Goal: Feedback & Contribution: Leave review/rating

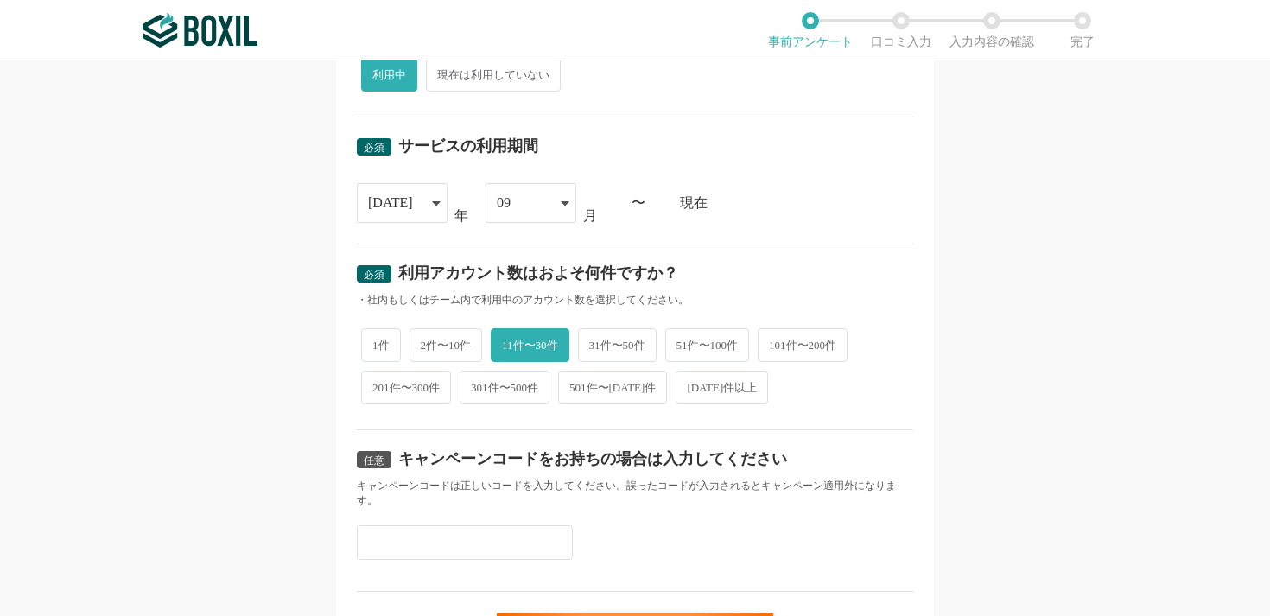
scroll to position [747, 0]
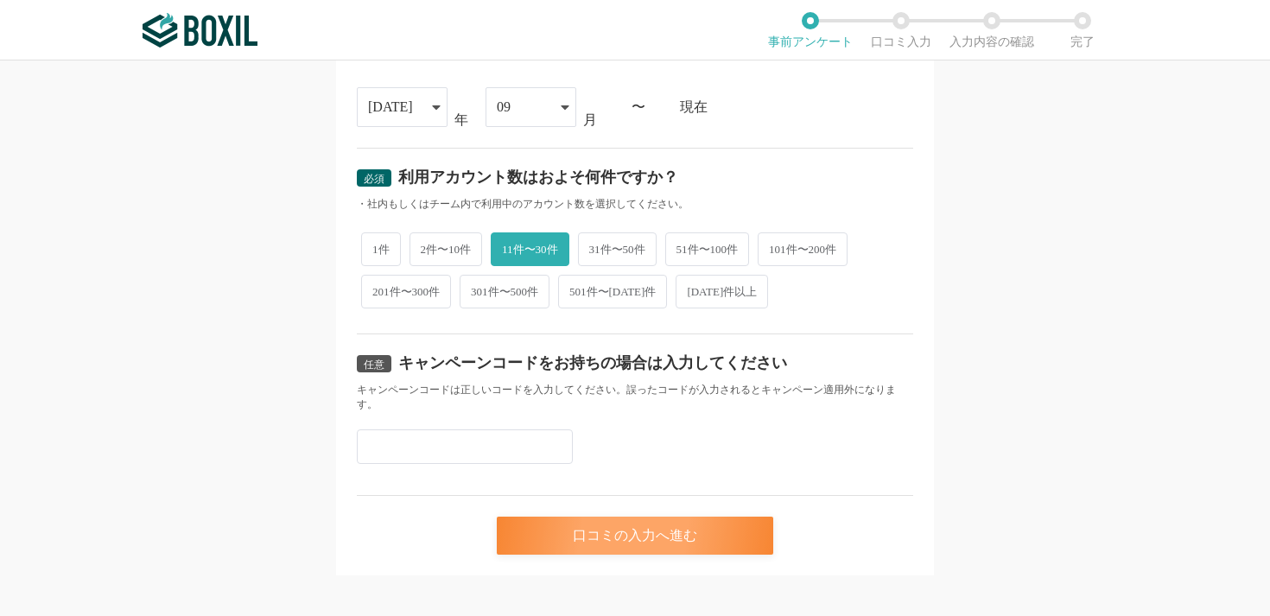
click at [576, 517] on div "口コミの入力へ進む" at bounding box center [635, 536] width 277 height 38
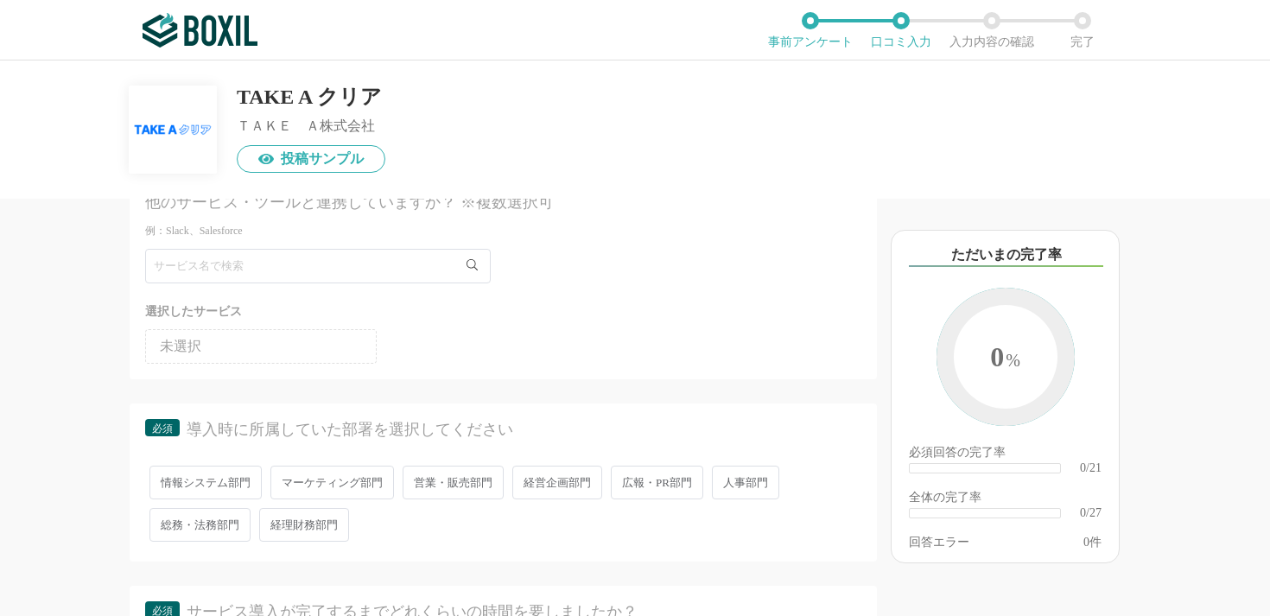
scroll to position [28, 0]
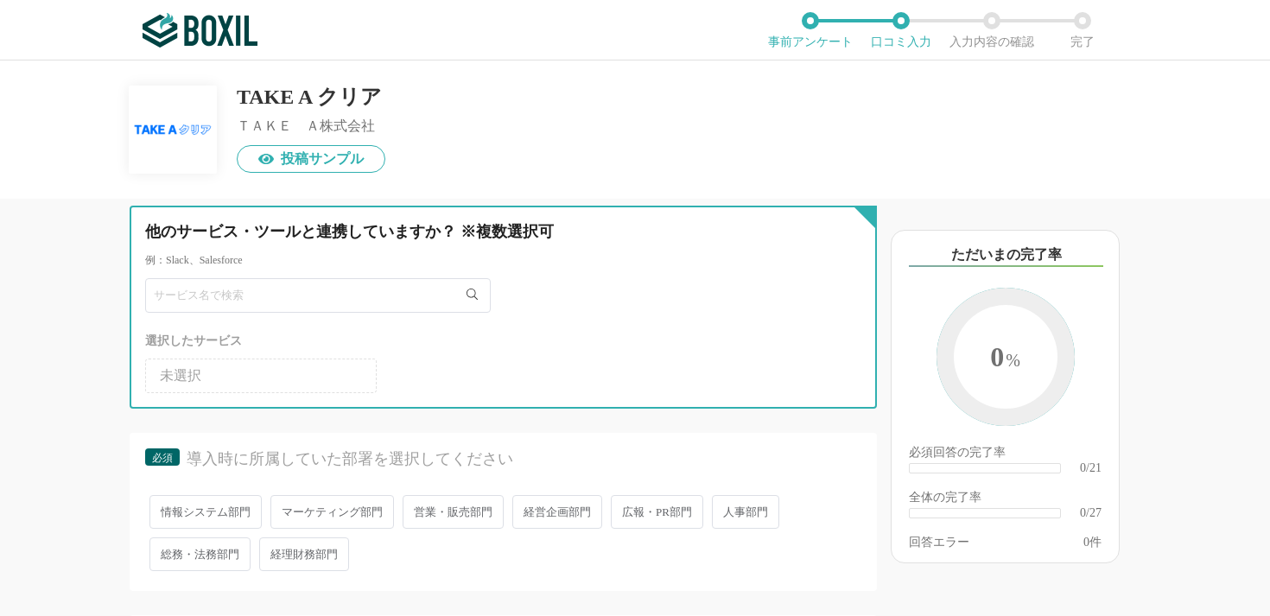
click at [325, 293] on input "text" at bounding box center [318, 295] width 346 height 35
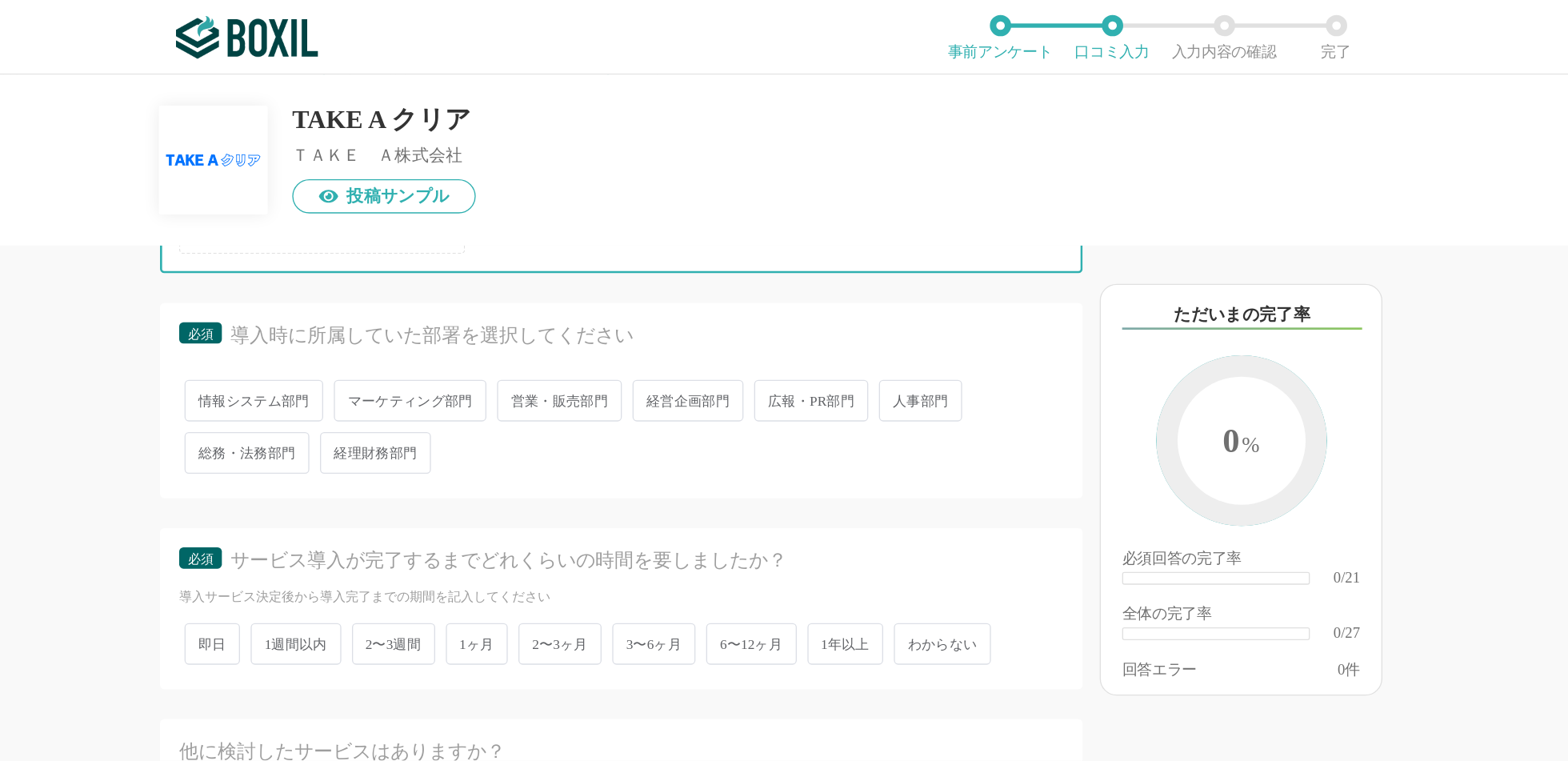
scroll to position [0, 0]
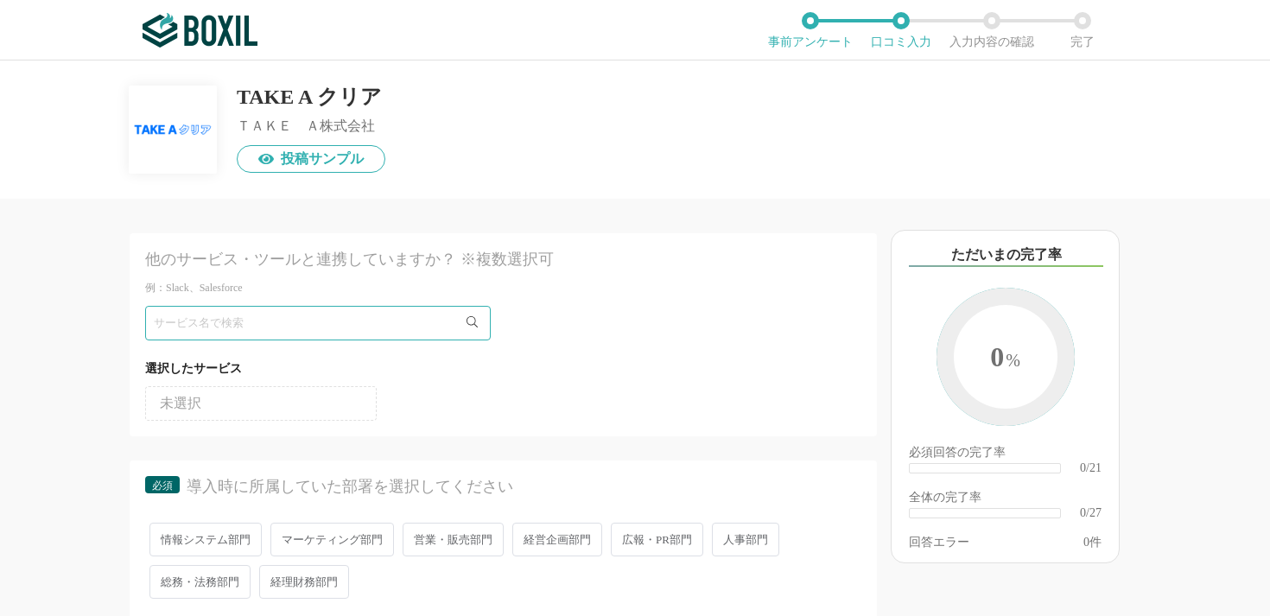
click at [508, 190] on div "TAKE A クリア ＴＡＫＥ　Ａ株式会社 投稿サンプル" at bounding box center [635, 129] width 1270 height 138
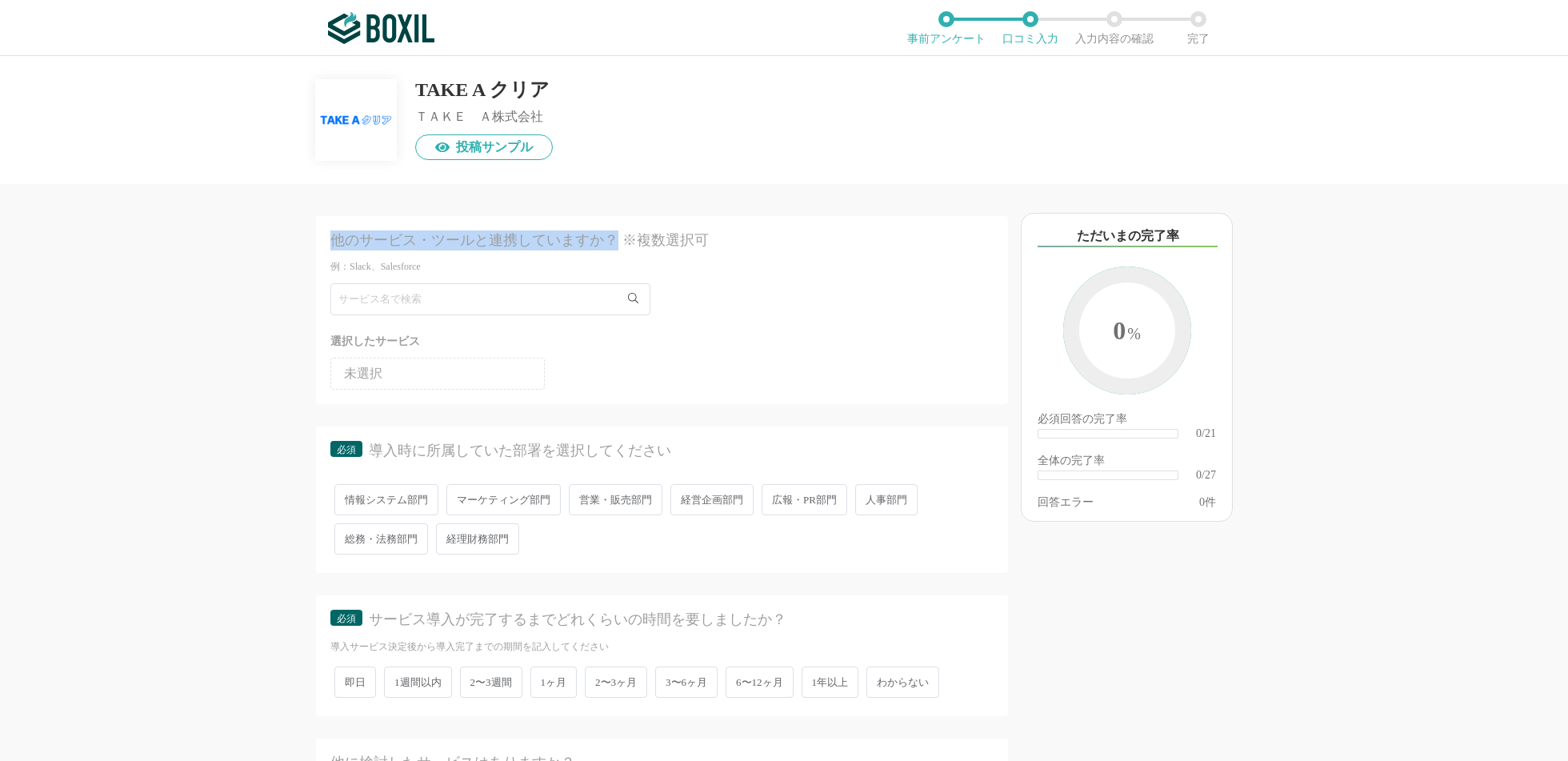
drag, startPoint x: 330, startPoint y: 238, endPoint x: 612, endPoint y: 239, distance: 282.0
click at [612, 239] on div "他のサービス・ツールと連携していますか？ ※複数選択可" at bounding box center [628, 241] width 597 height 20
copy div "他のサービス・ツールと連携していますか？"
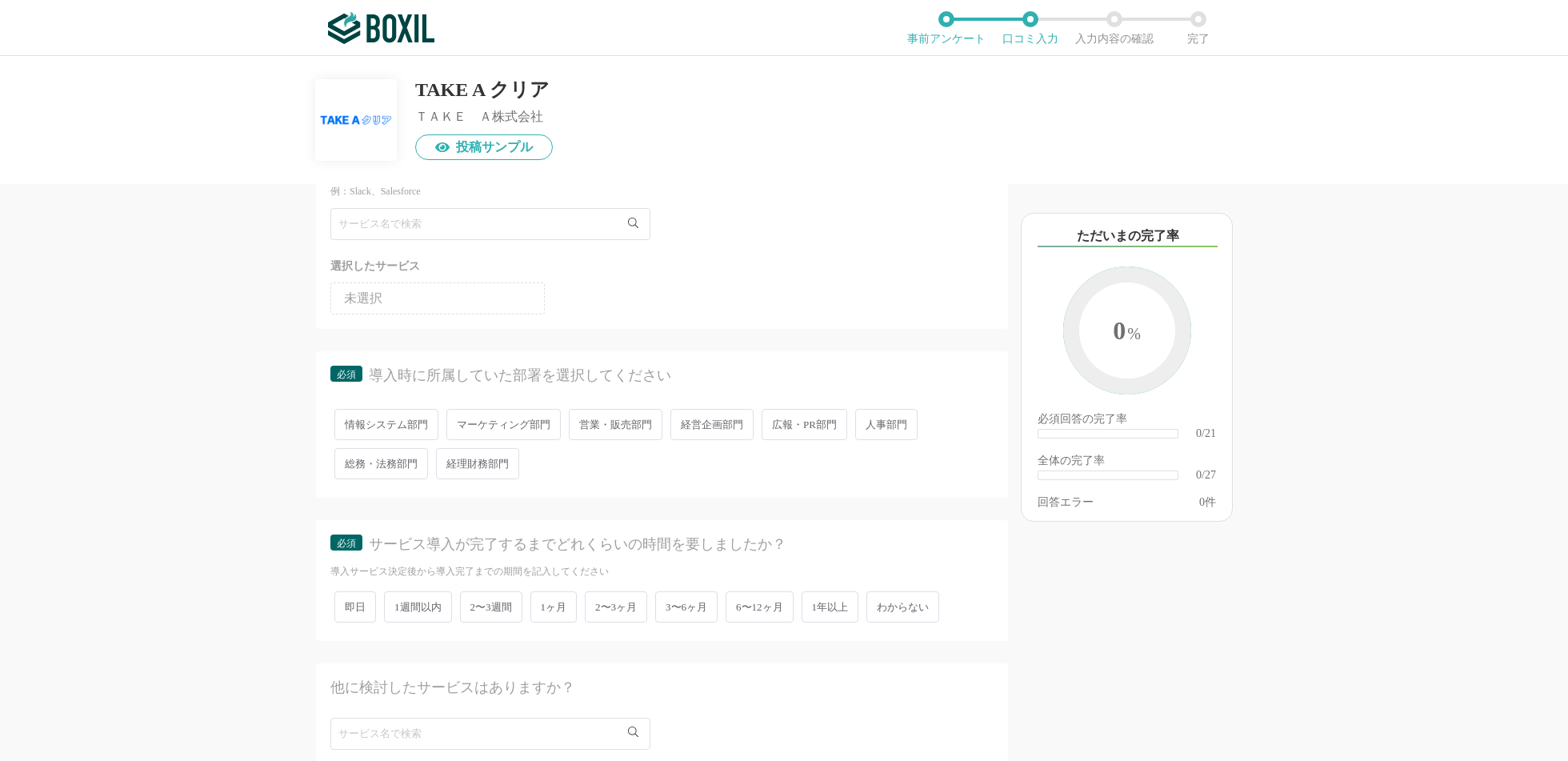
scroll to position [56, 0]
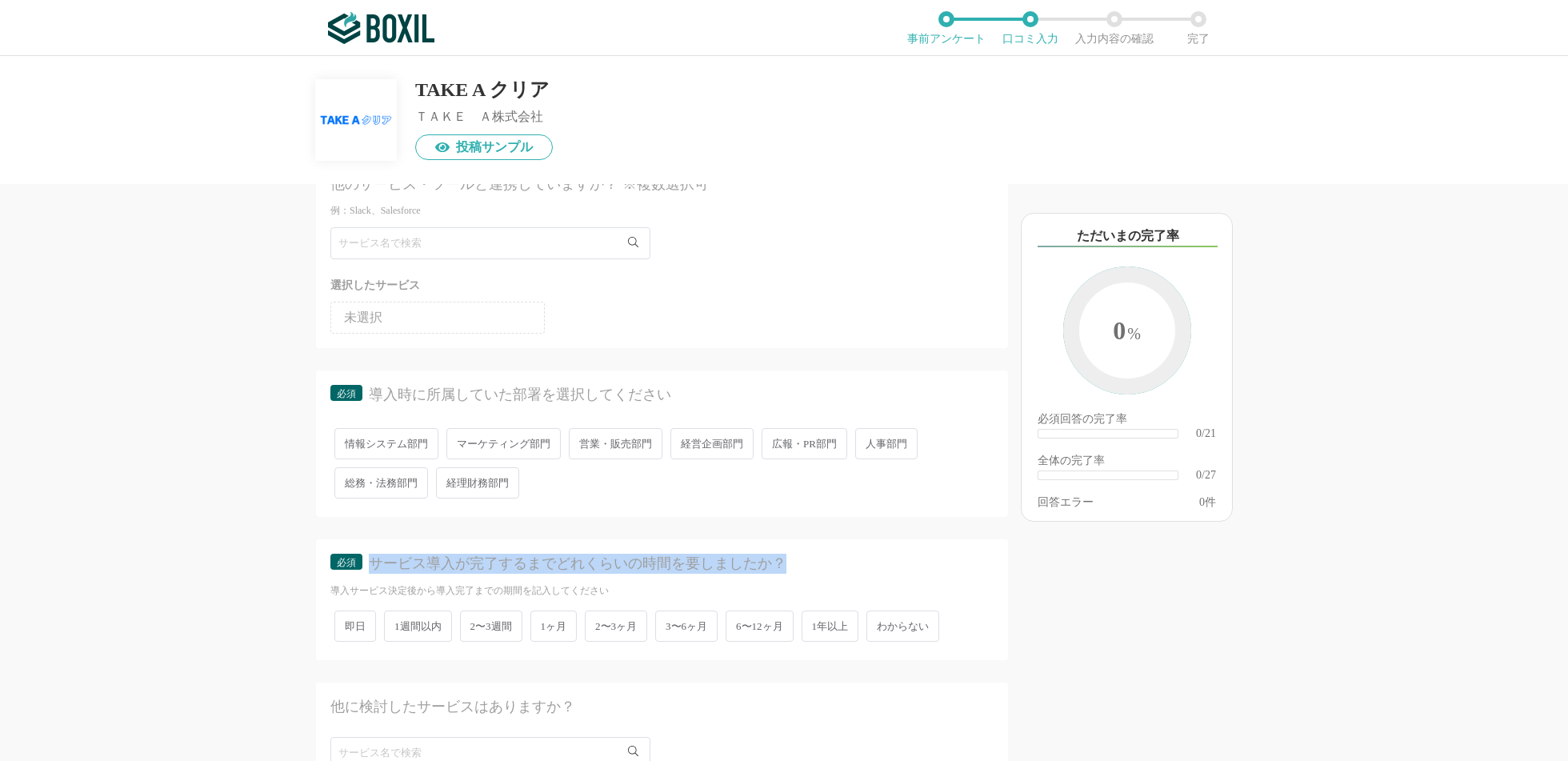
drag, startPoint x: 371, startPoint y: 558, endPoint x: 781, endPoint y: 565, distance: 410.1
click at [781, 565] on div "サービス導入が完了するまでどれくらいの時間を要しましたか？" at bounding box center [666, 564] width 597 height 20
copy div "サービス導入が完了するまでどれくらいの時間を要しましたか？"
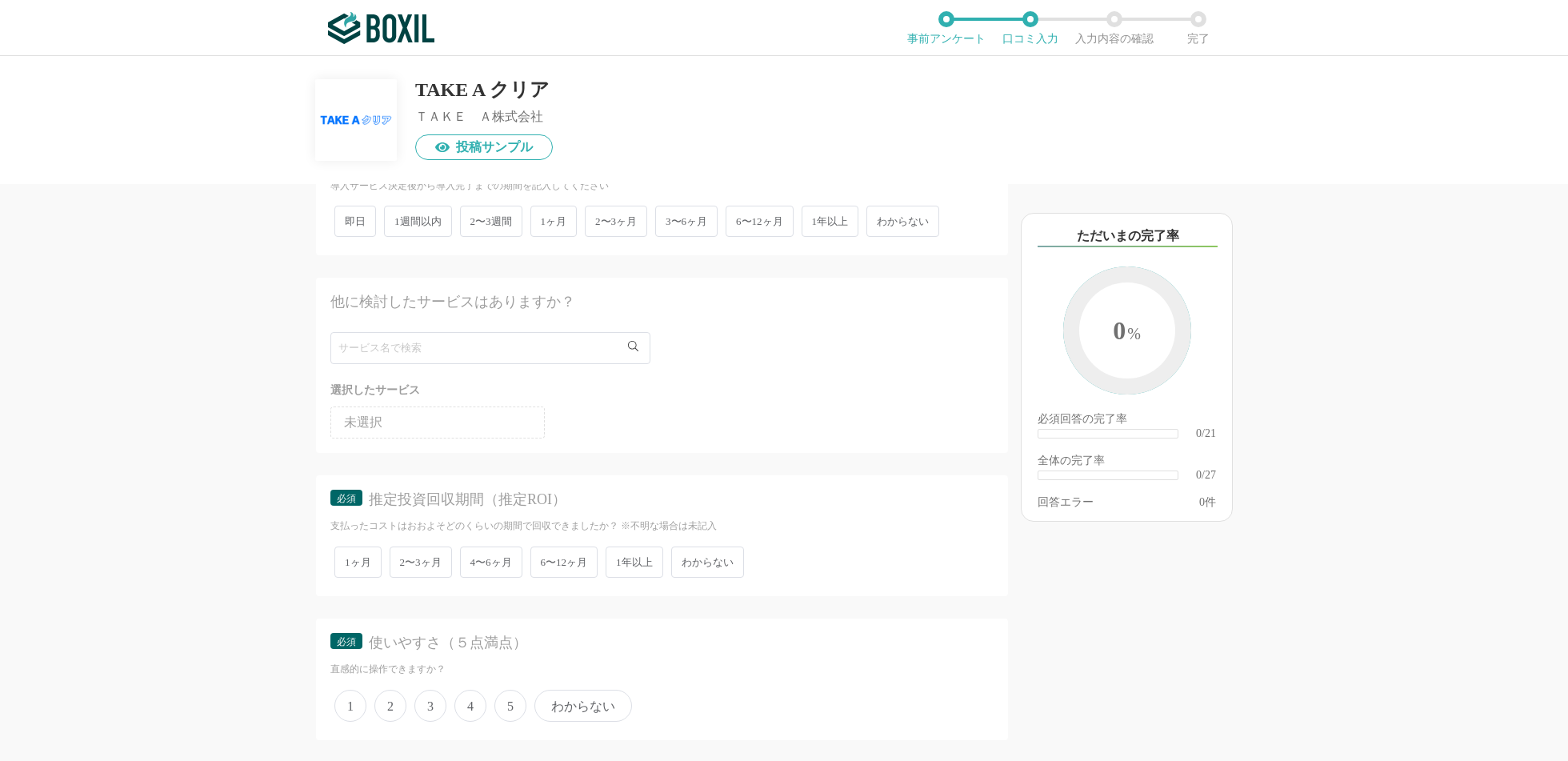
scroll to position [464, 0]
drag, startPoint x: 330, startPoint y: 299, endPoint x: 583, endPoint y: 296, distance: 253.0
click at [583, 297] on div "他に検討したサービスはありますか？" at bounding box center [628, 299] width 597 height 20
copy div "他に検討したサービスはありますか？"
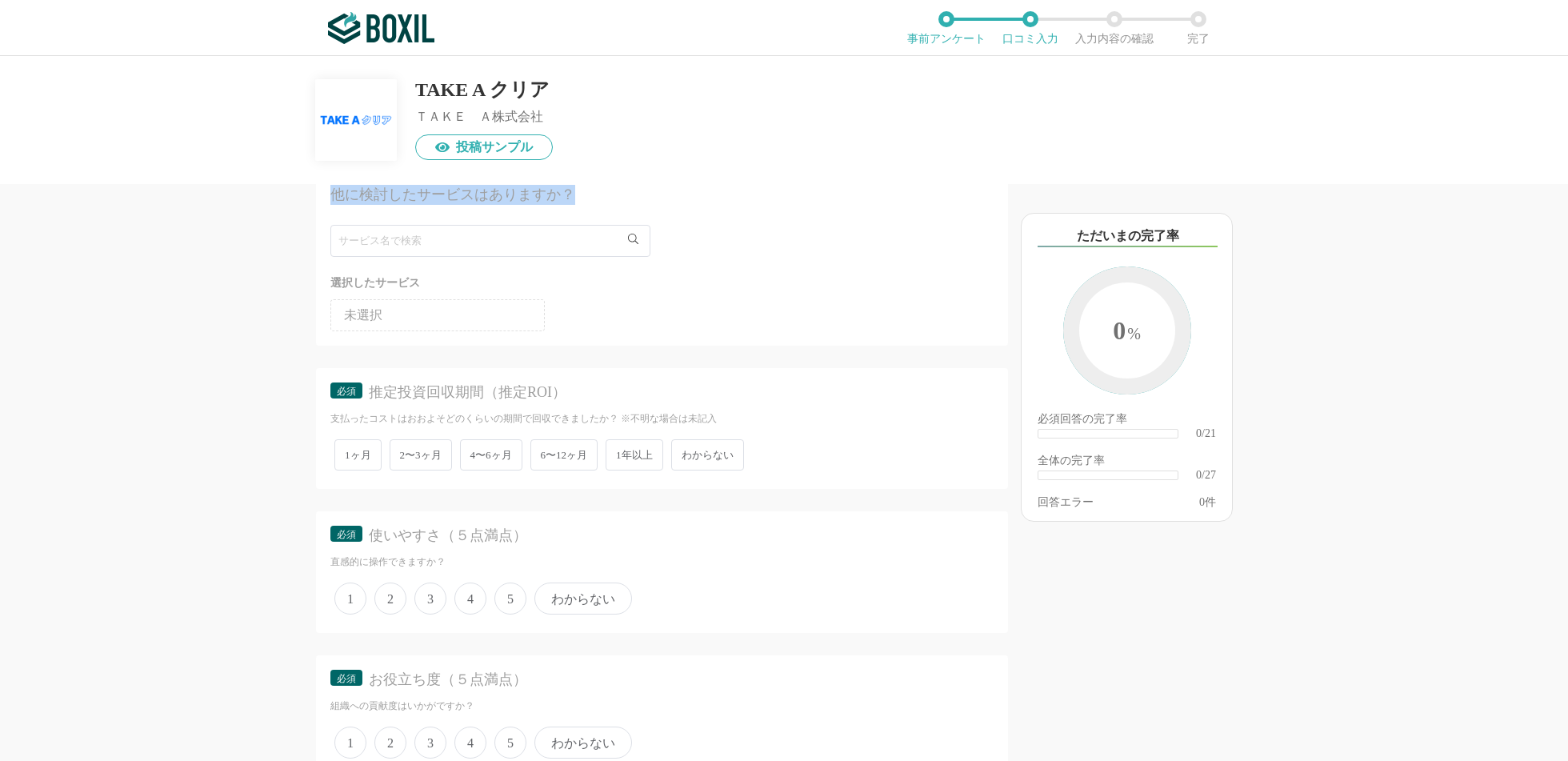
scroll to position [633, 0]
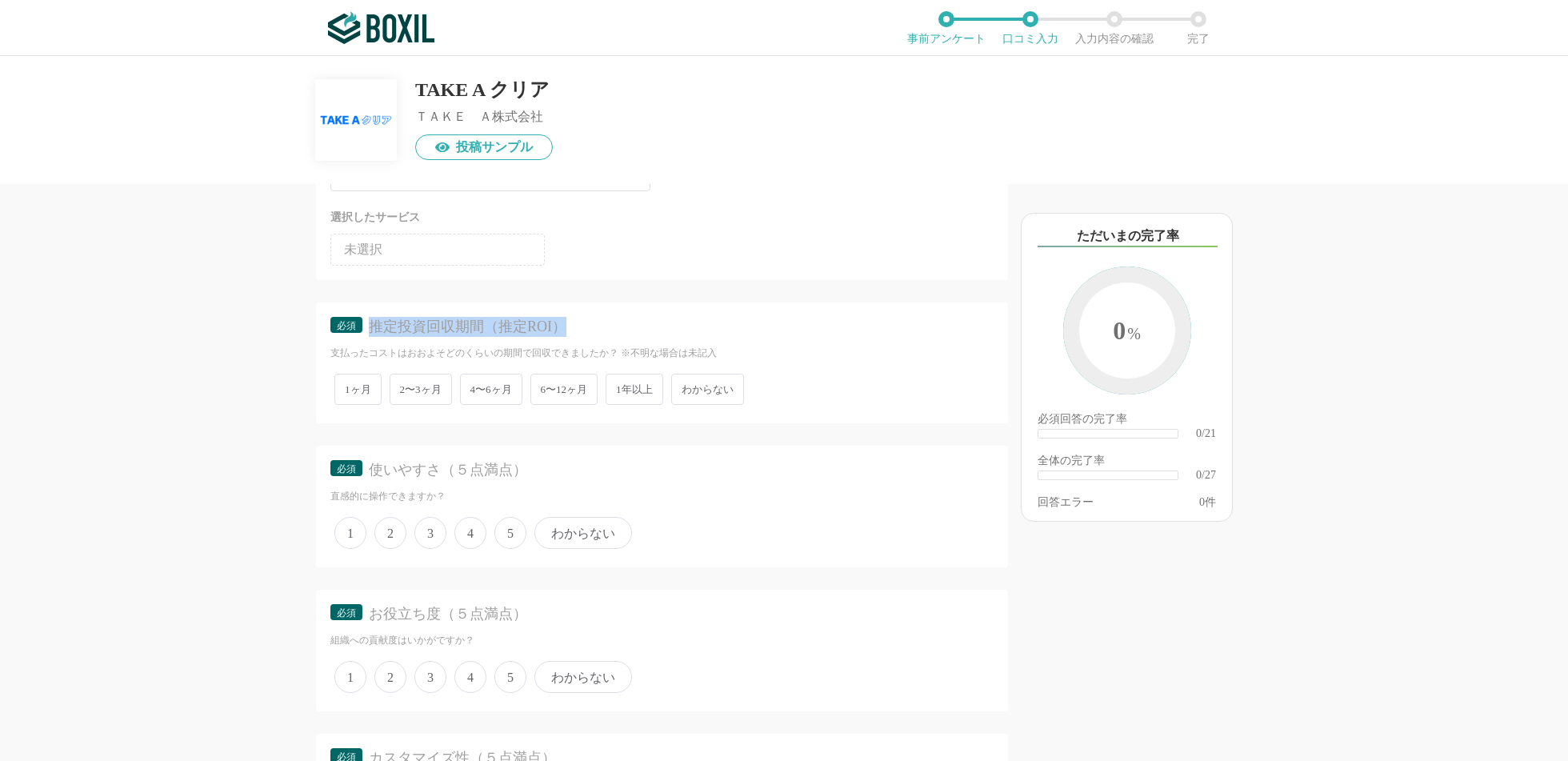
drag, startPoint x: 372, startPoint y: 325, endPoint x: 638, endPoint y: 320, distance: 266.0
click at [639, 321] on div "推定投資回収期間（推定ROI）" at bounding box center [666, 327] width 597 height 20
copy div "推定投資回収期間（推定ROI）"
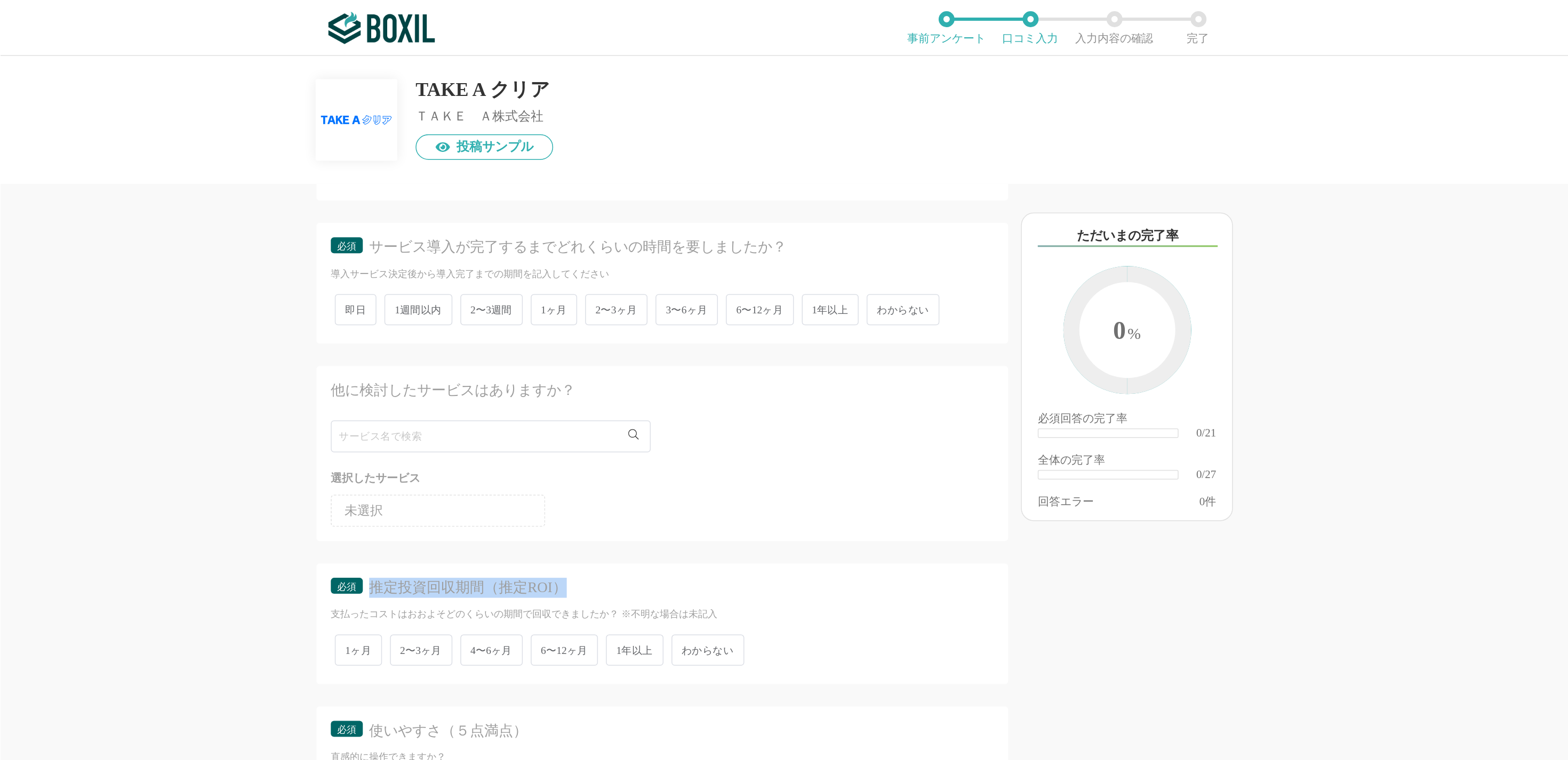
scroll to position [0, 0]
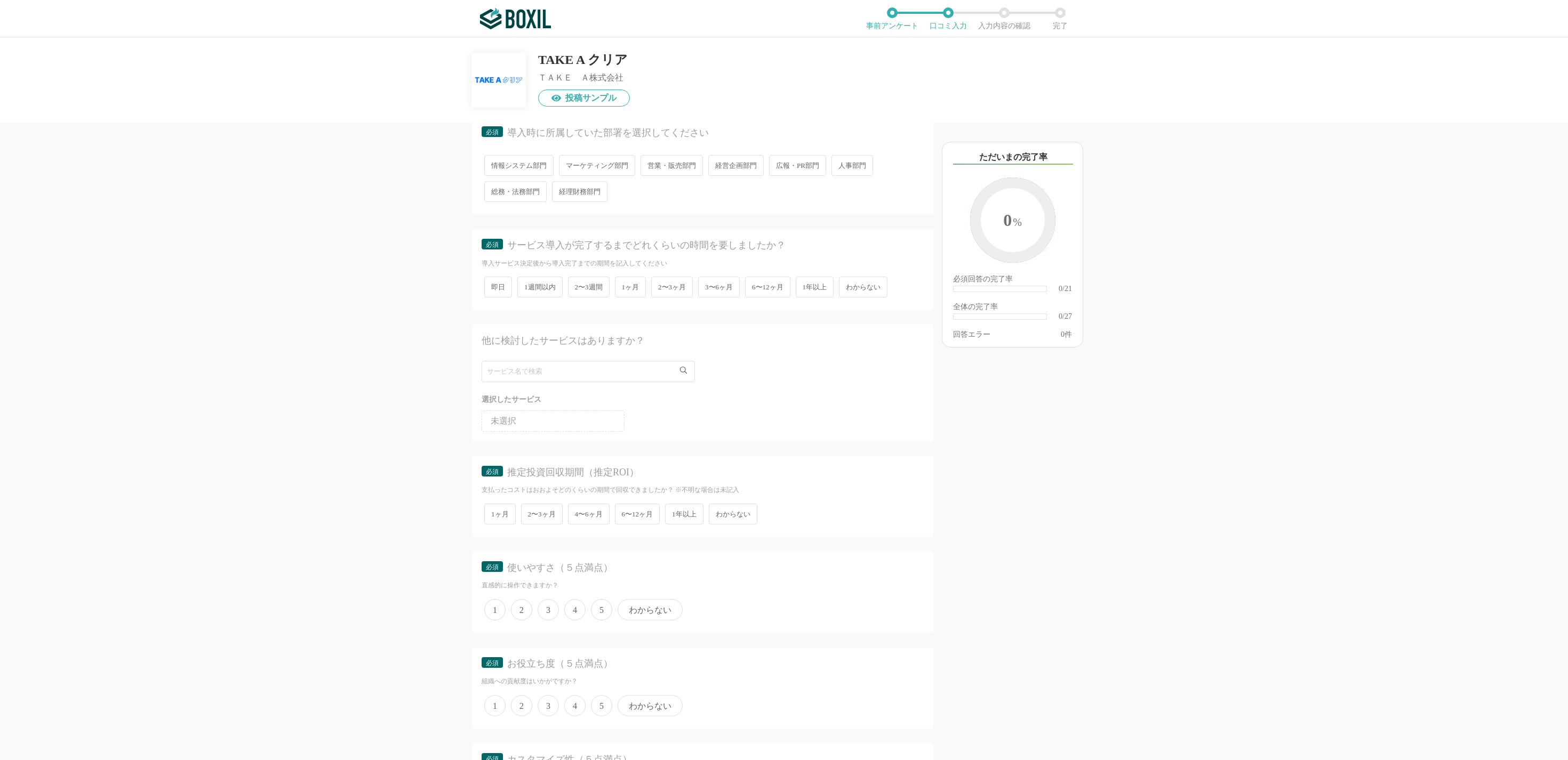
click at [742, 379] on div "必須 推定投資回収期間（推定ROI） 支払ったコストはおおよそどのくらいの期間で回収できましたか？ ※不明な場合は未記入 1ヶ月 2〜3ヶ月 4〜6ヶ月 6〜…" at bounding box center [702, 497] width 461 height 80
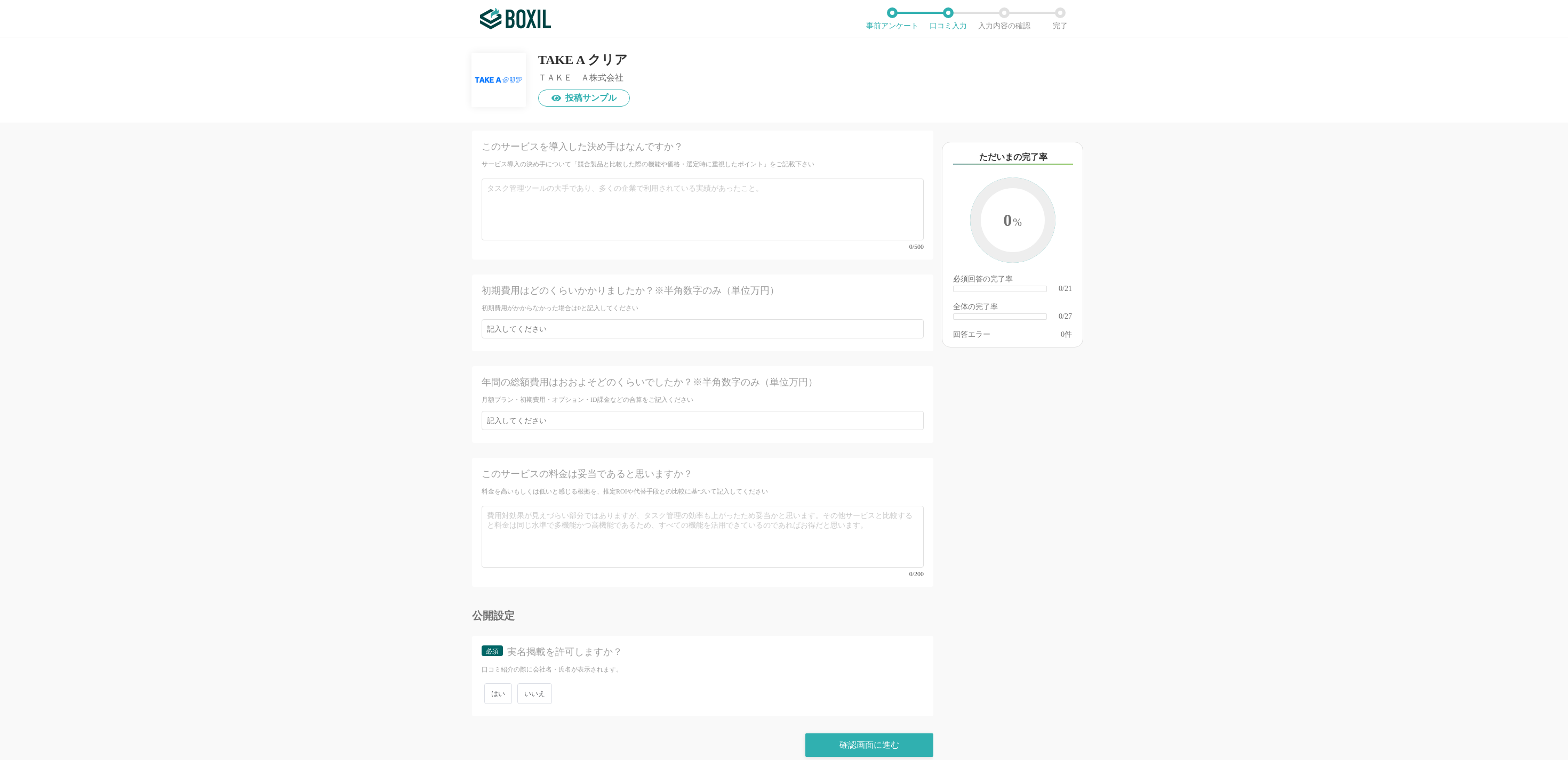
click at [530, 379] on span "いいえ" at bounding box center [534, 694] width 35 height 21
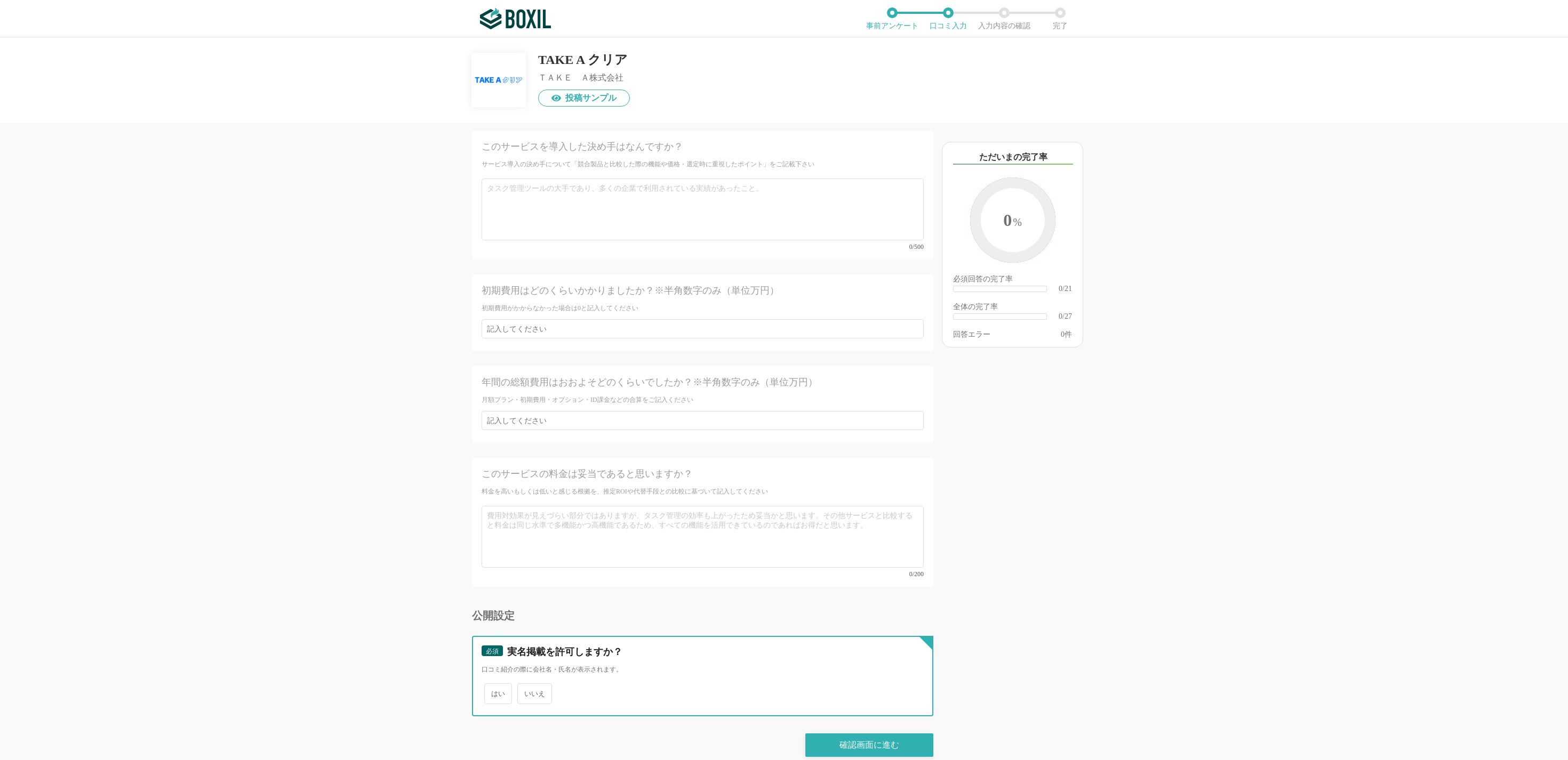
click at [527, 379] on input "いいえ" at bounding box center [523, 688] width 7 height 7
radio input "true"
